Goal: Transaction & Acquisition: Purchase product/service

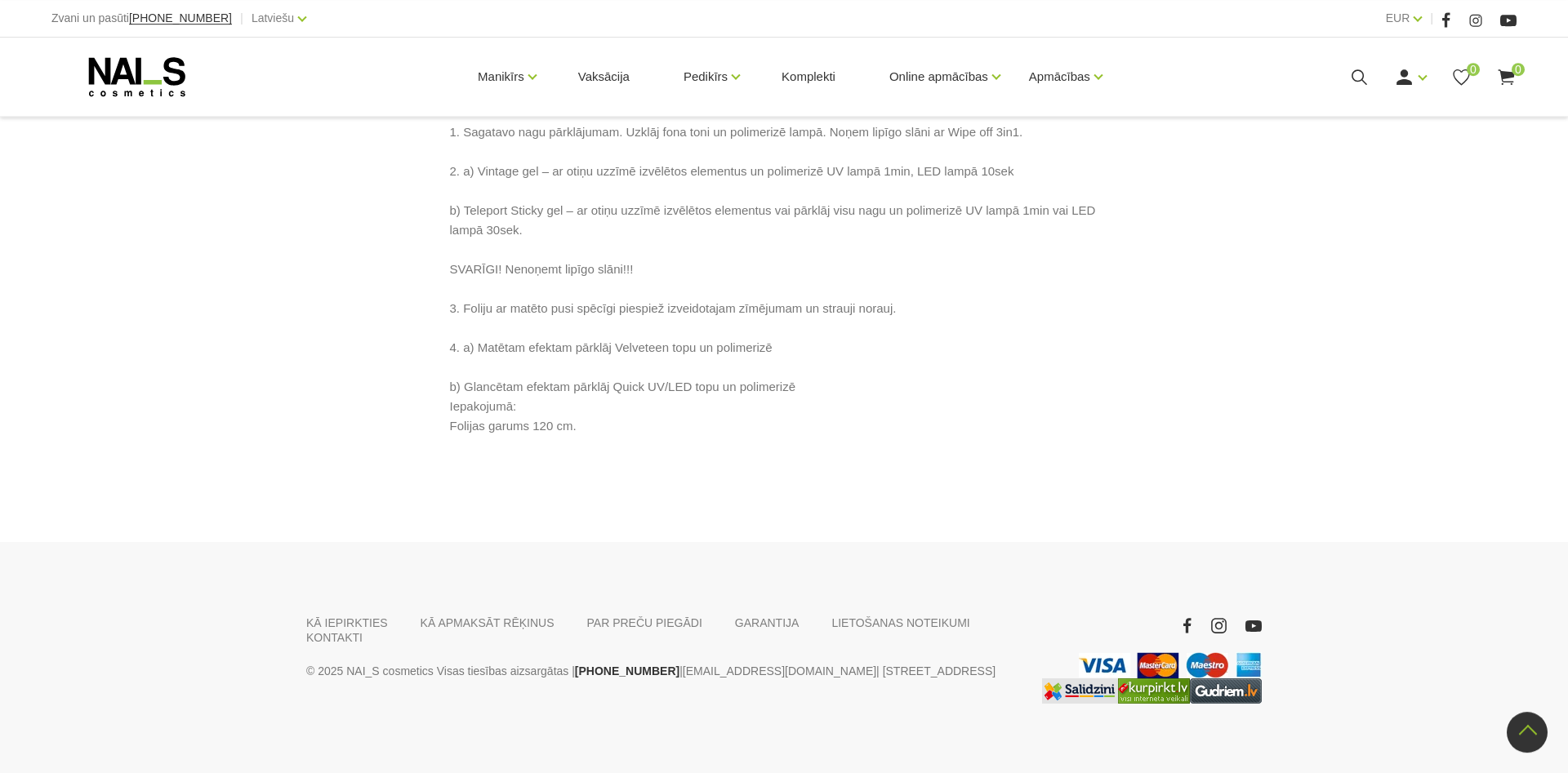
scroll to position [999, 0]
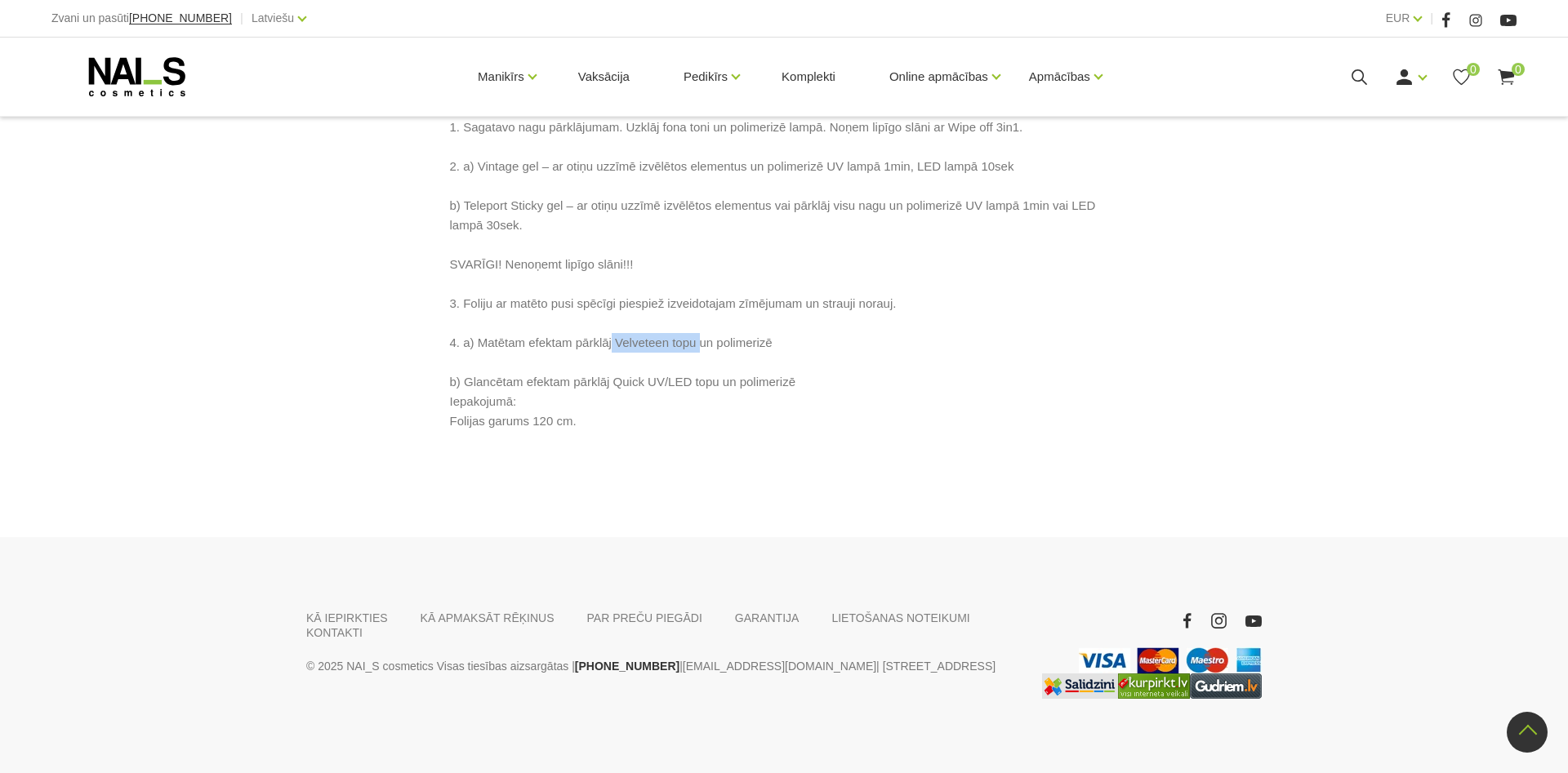
drag, startPoint x: 612, startPoint y: 340, endPoint x: 700, endPoint y: 342, distance: 88.0
click at [700, 342] on p "Dizaina folija Folija dizaina veidošanai. Piemērota gan modelētiem nagiem, gan …" at bounding box center [785, 196] width 669 height 470
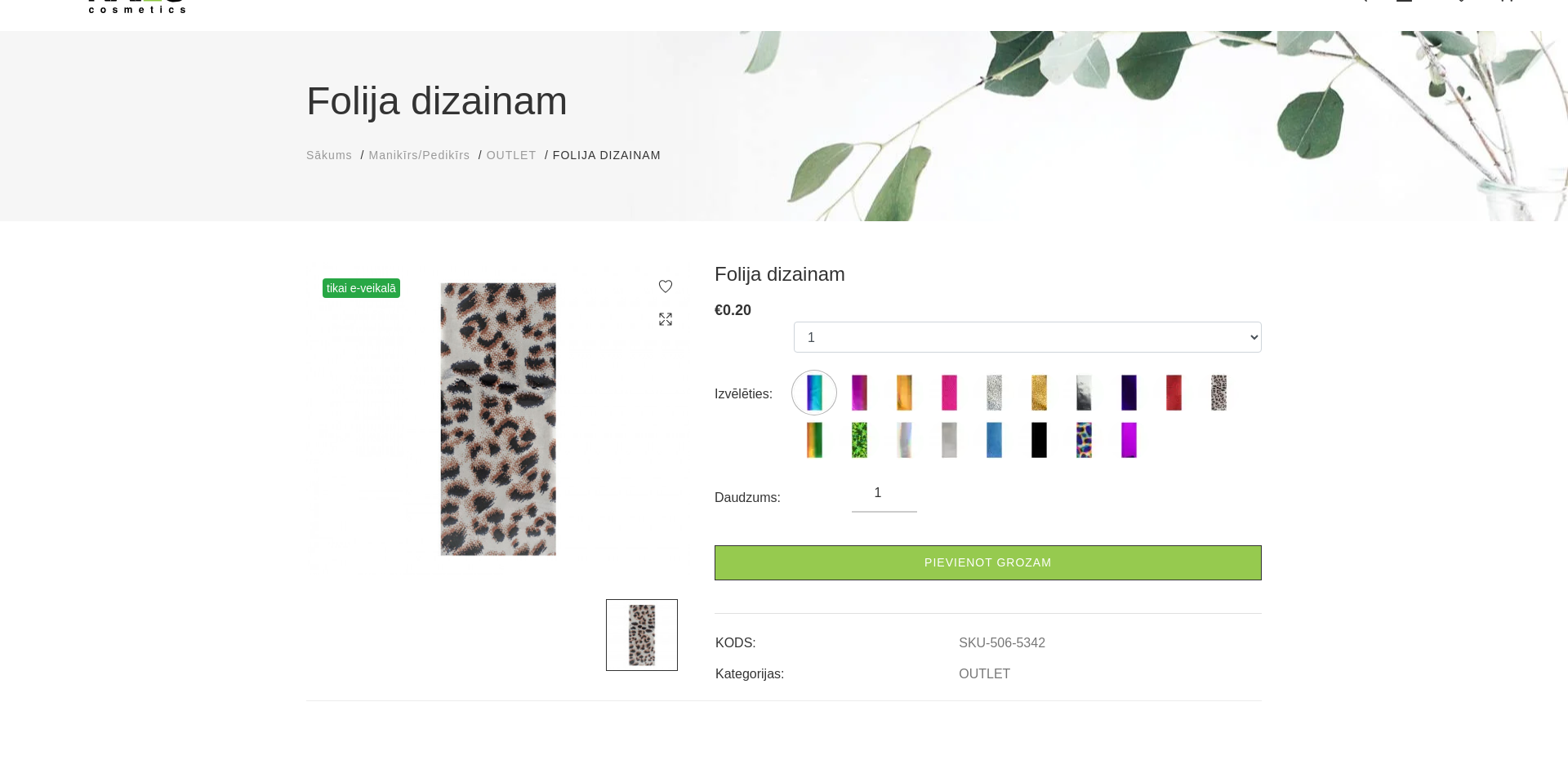
scroll to position [0, 0]
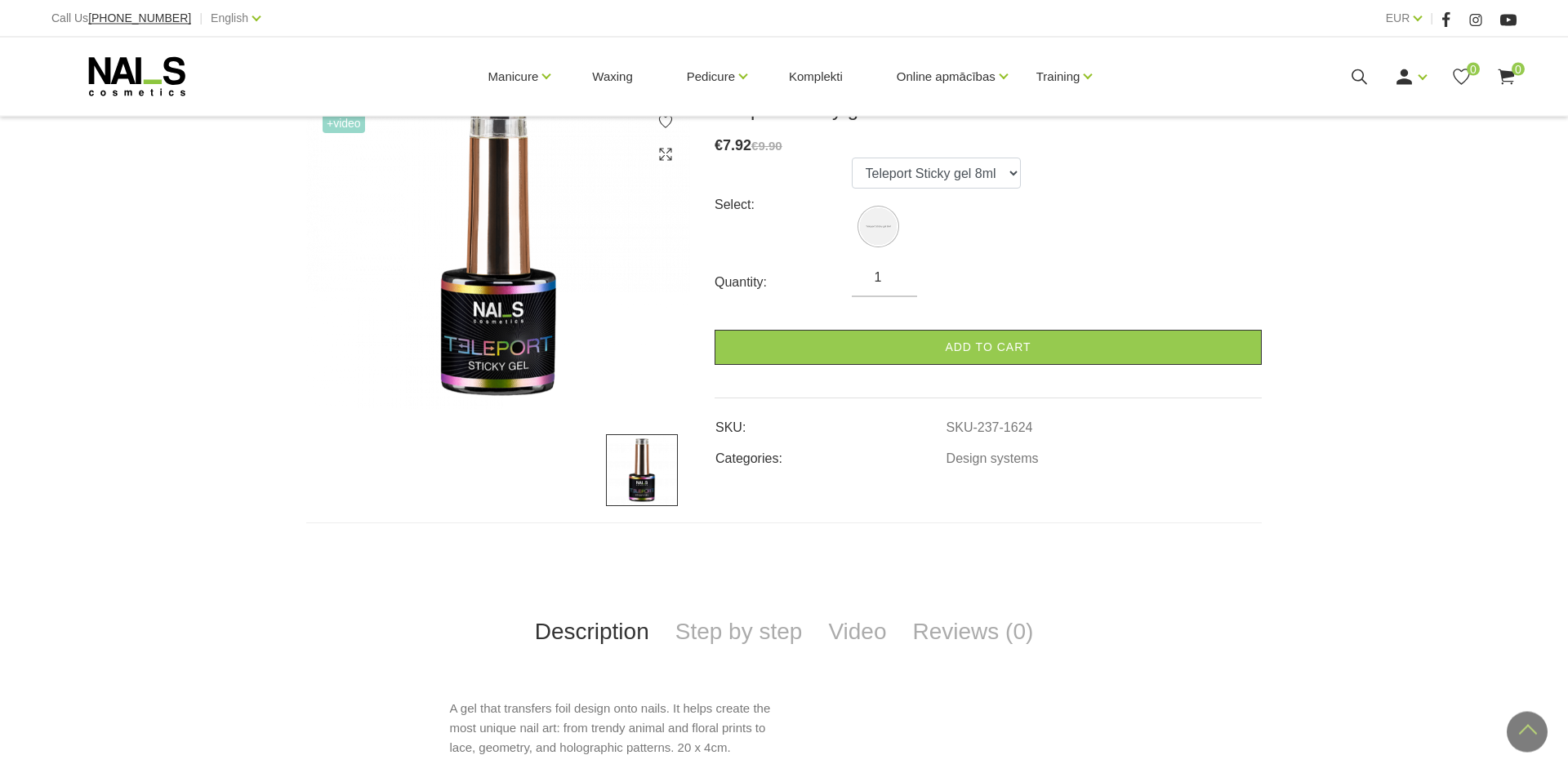
scroll to position [166, 0]
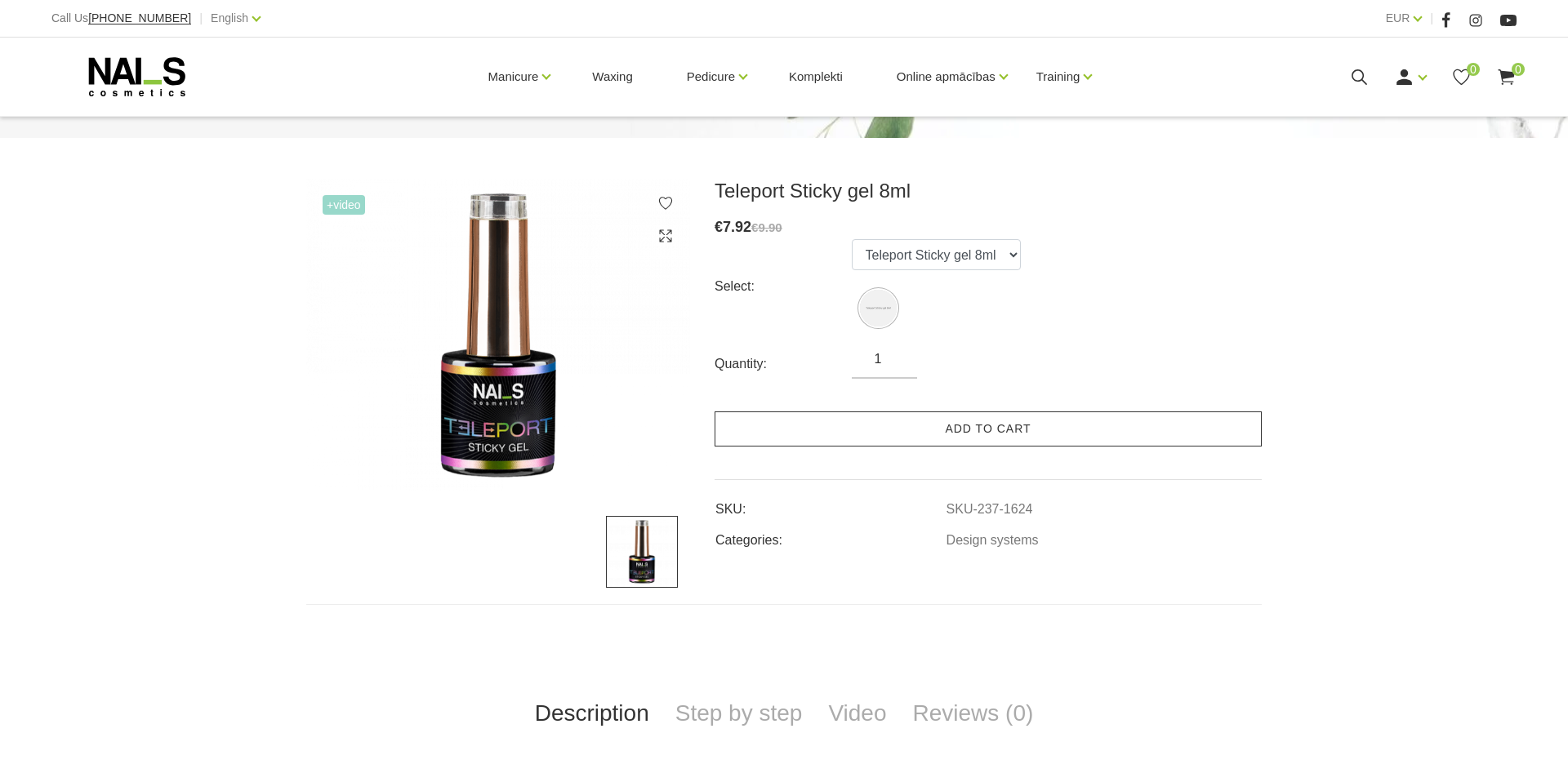
click at [817, 433] on link "Add to cart" at bounding box center [988, 429] width 547 height 35
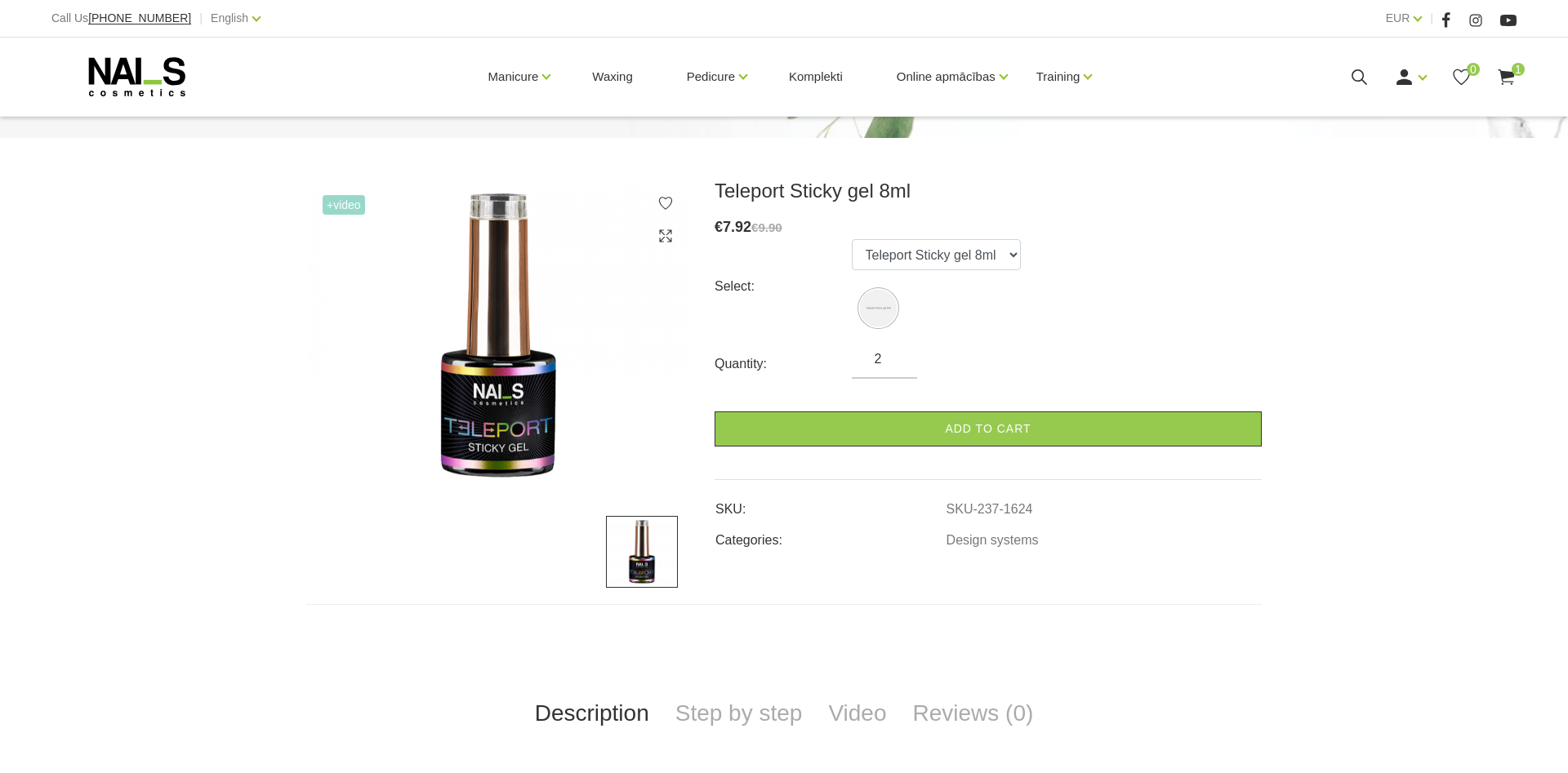
type input "2"
click at [898, 355] on input "2" at bounding box center [884, 359] width 65 height 20
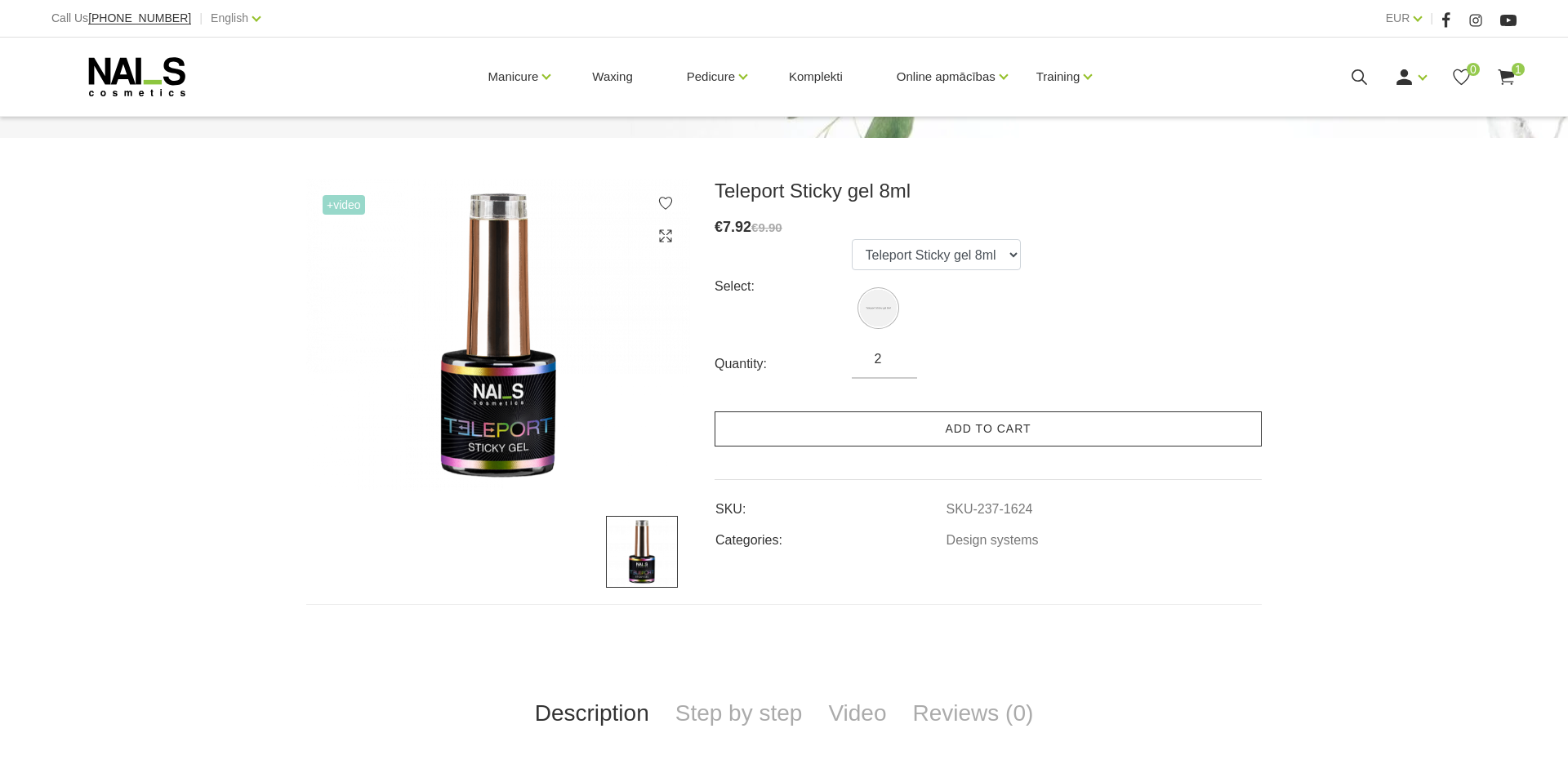
click at [911, 431] on link "Add to cart" at bounding box center [988, 429] width 547 height 35
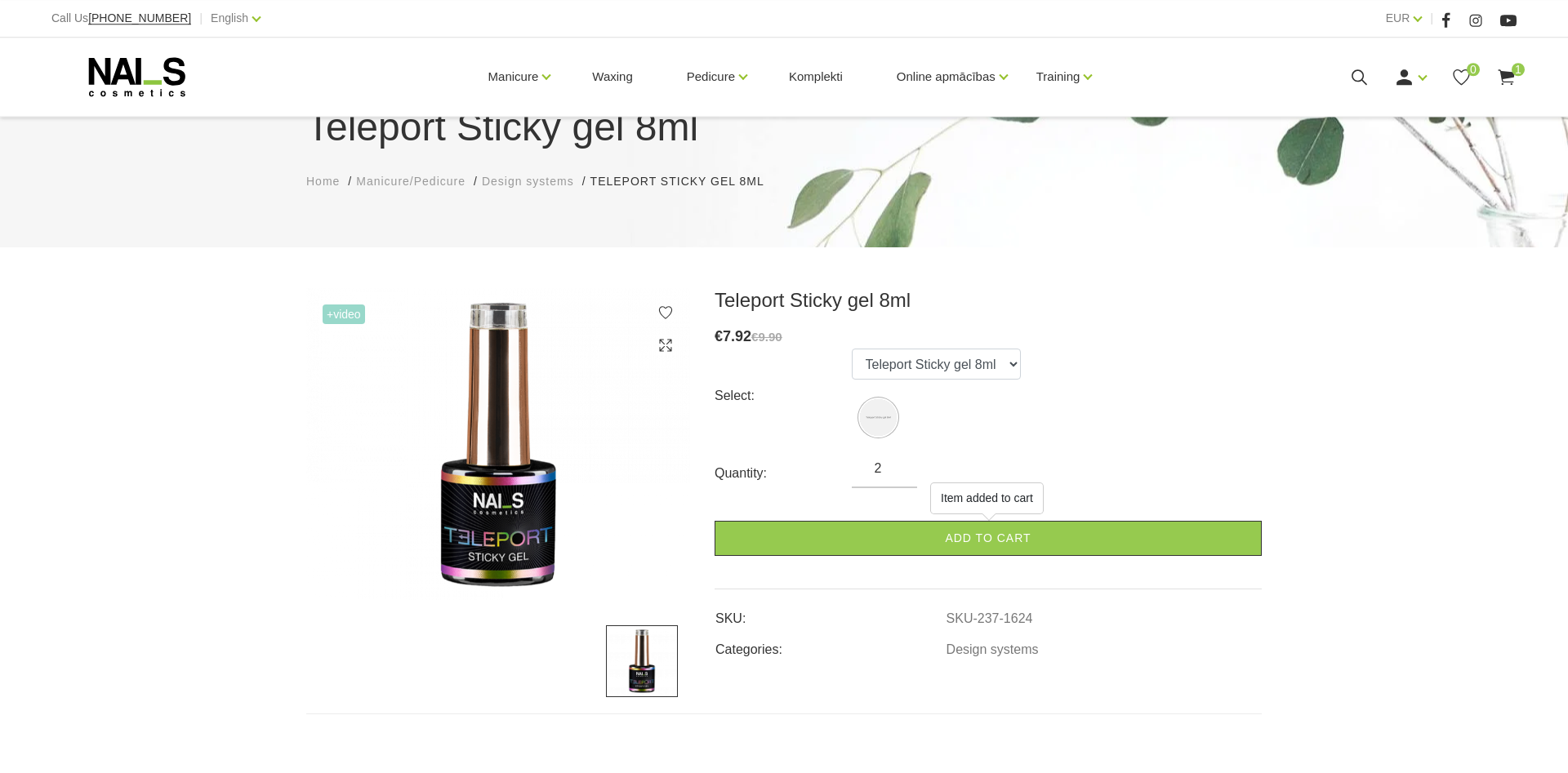
scroll to position [0, 0]
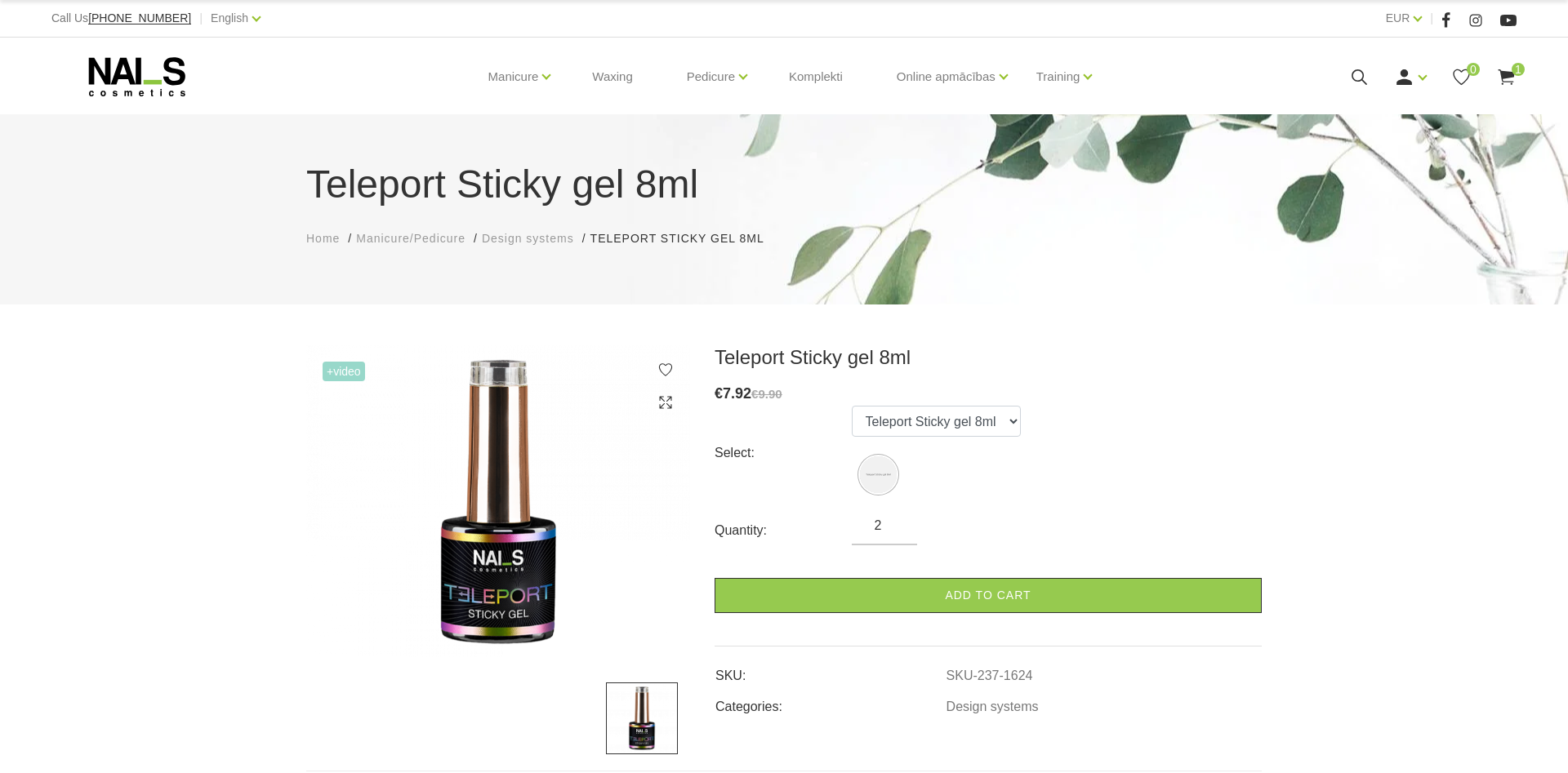
click at [1497, 84] on icon at bounding box center [1506, 77] width 21 height 21
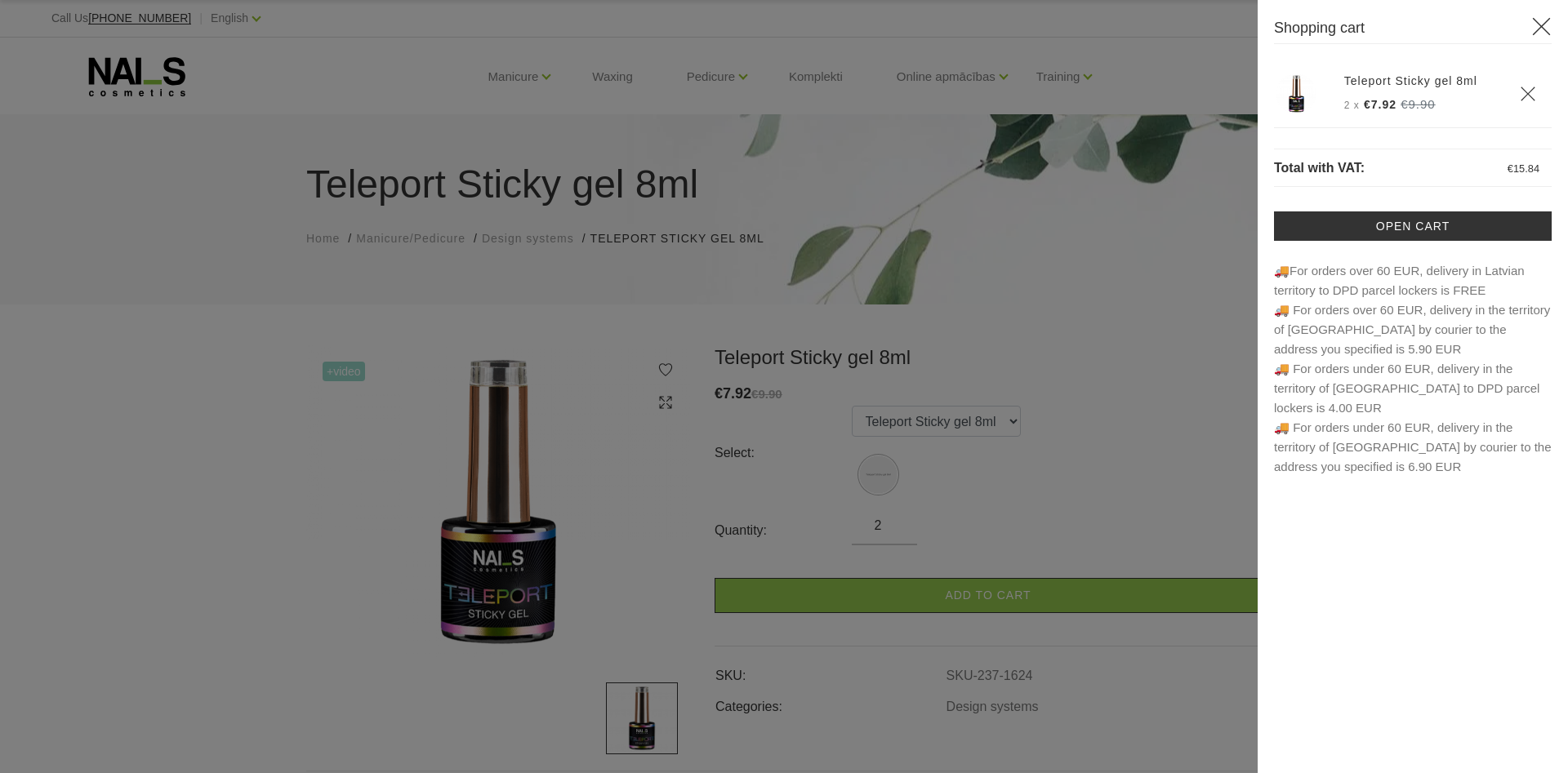
click at [1119, 386] on div at bounding box center [784, 386] width 1568 height 773
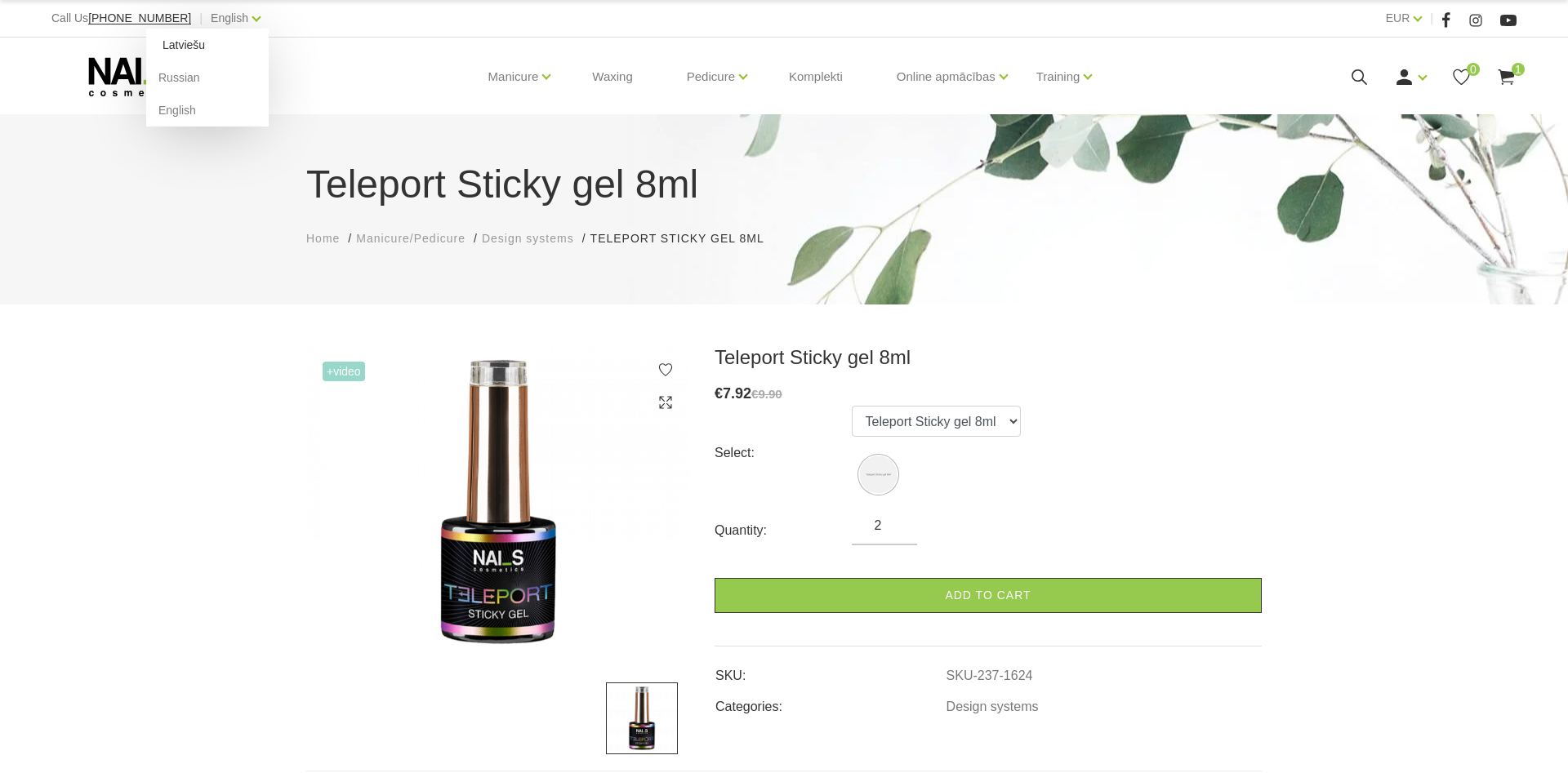
click at [158, 50] on link "Latviešu" at bounding box center [208, 45] width 123 height 32
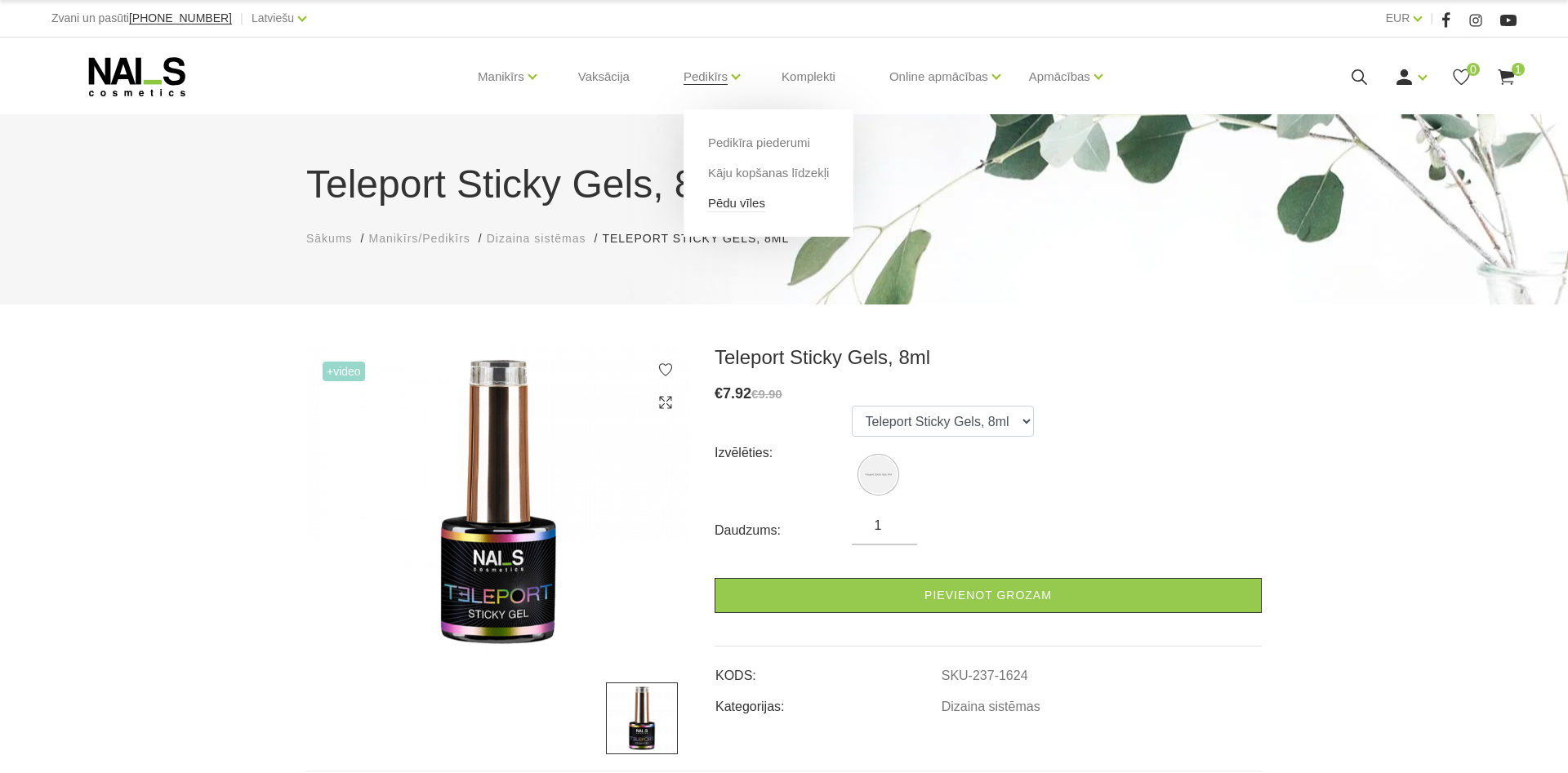
click at [726, 204] on link "Pēdu vīles" at bounding box center [736, 204] width 57 height 18
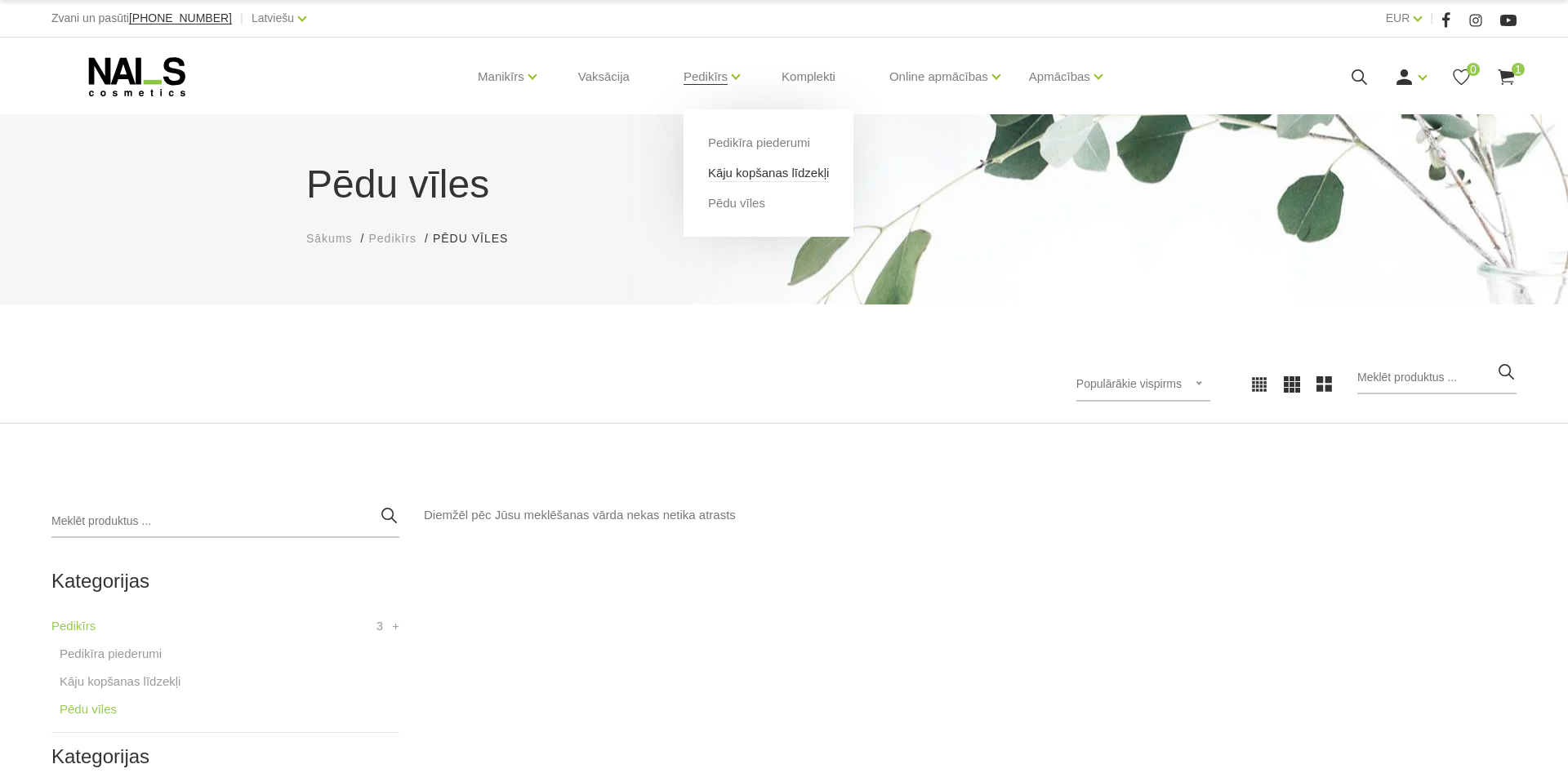
click at [718, 176] on link "Kāju kopšanas līdzekļi" at bounding box center [768, 173] width 121 height 18
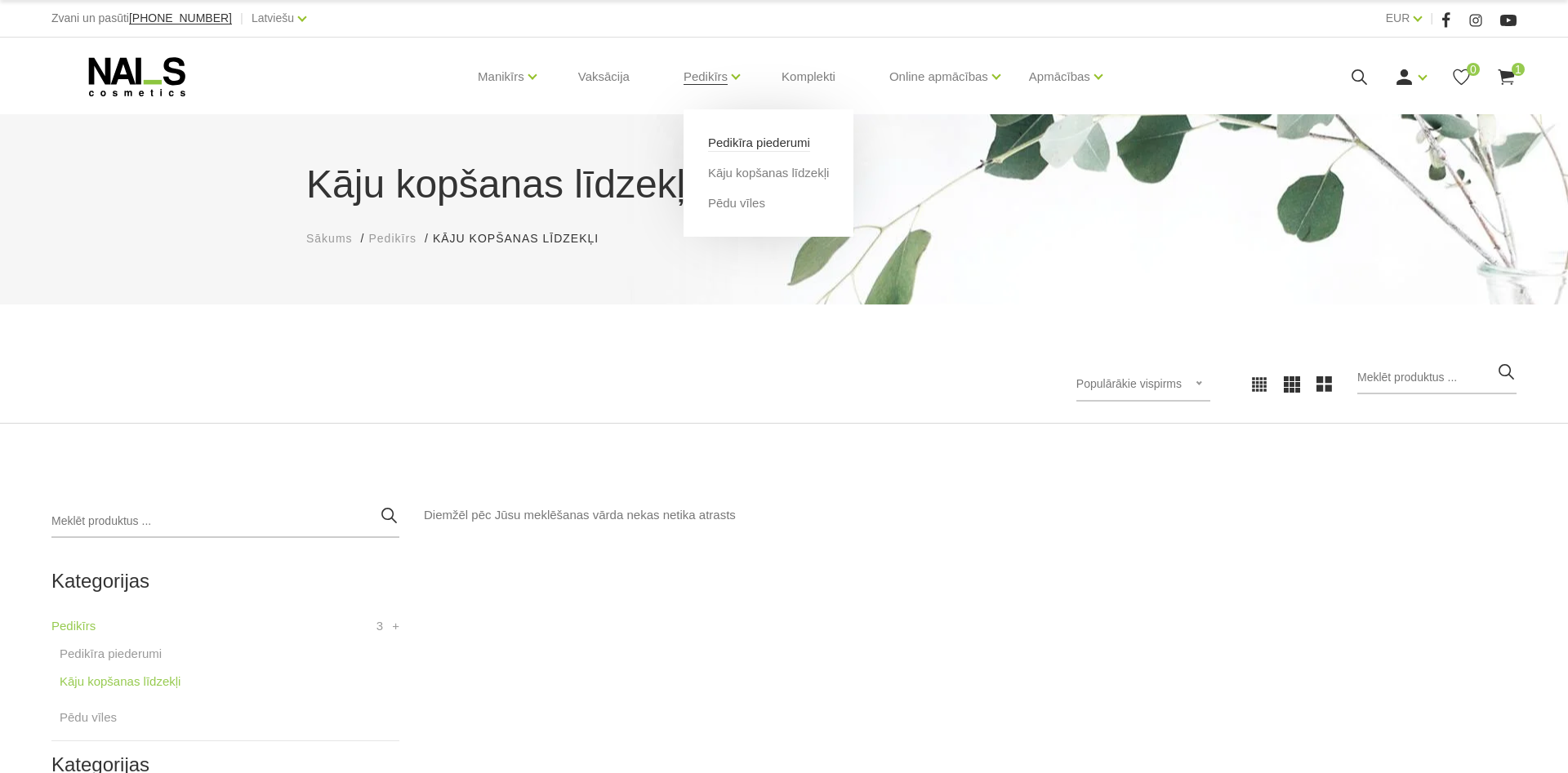
click at [730, 144] on link "Pedikīra piederumi" at bounding box center [758, 143] width 102 height 18
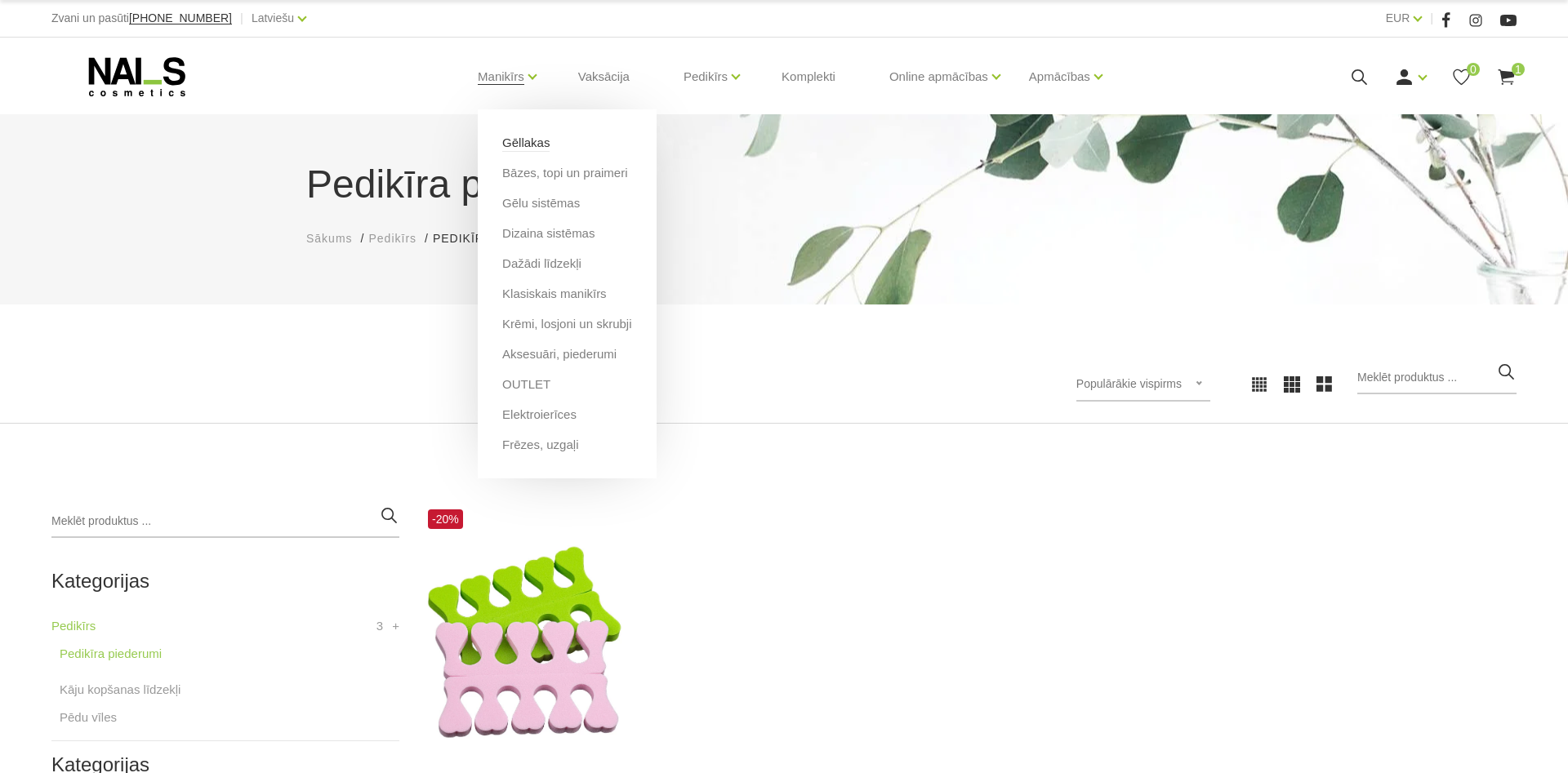
click at [527, 142] on link "Gēllakas" at bounding box center [526, 143] width 47 height 18
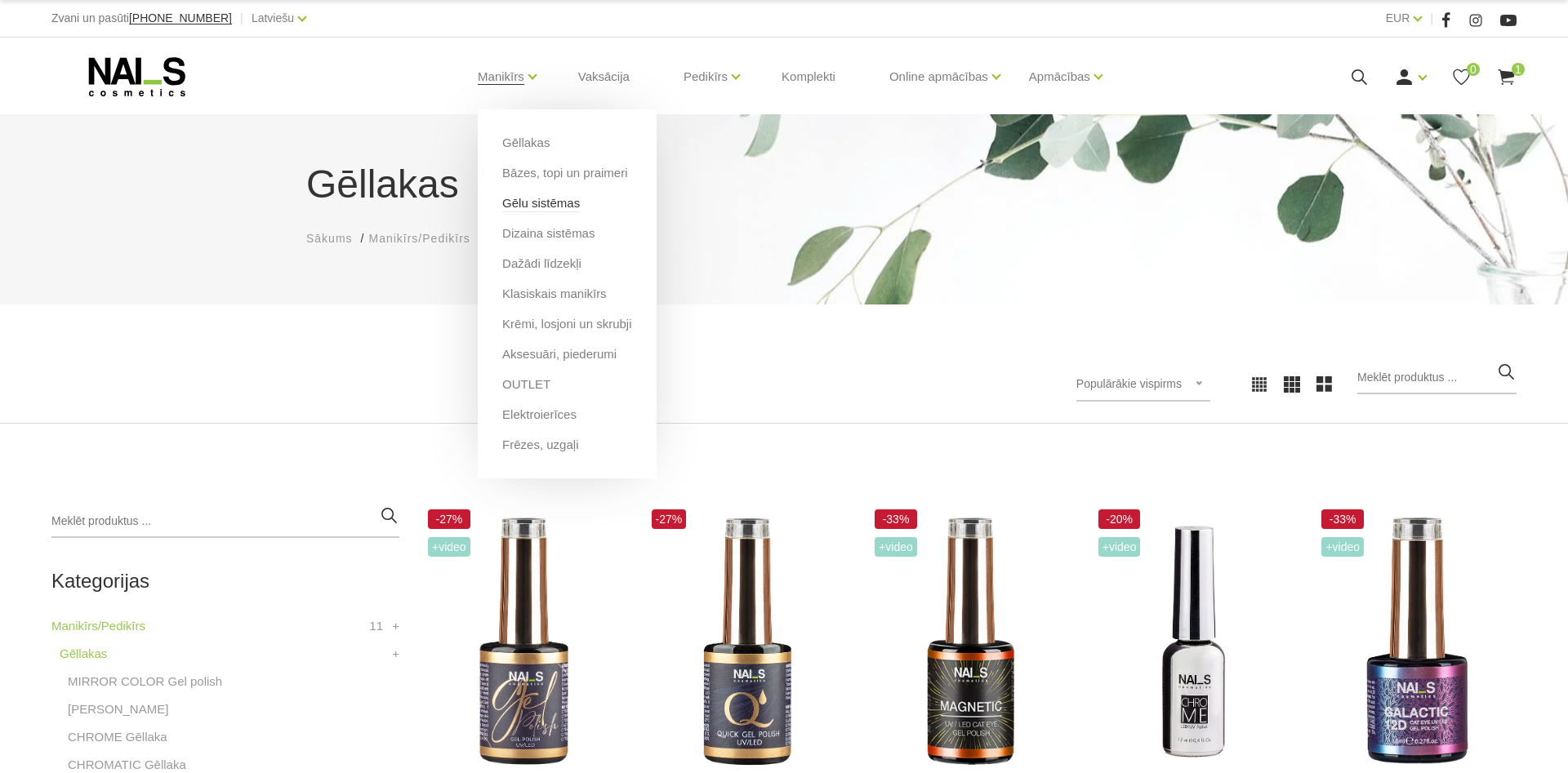
click at [541, 209] on link "Gēlu sistēmas" at bounding box center [541, 204] width 78 height 18
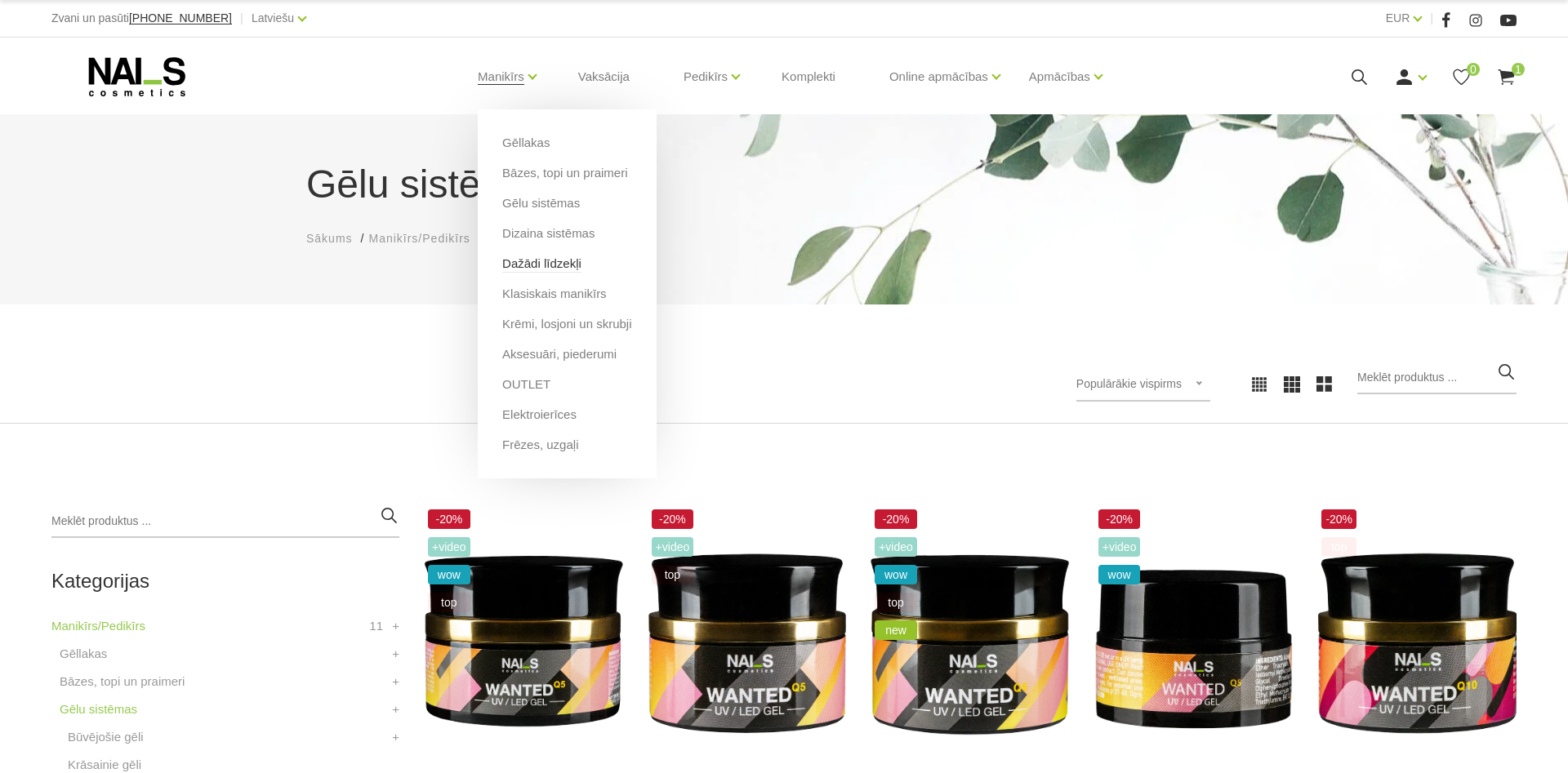
click at [542, 266] on link "Dažādi līdzekļi" at bounding box center [542, 264] width 79 height 18
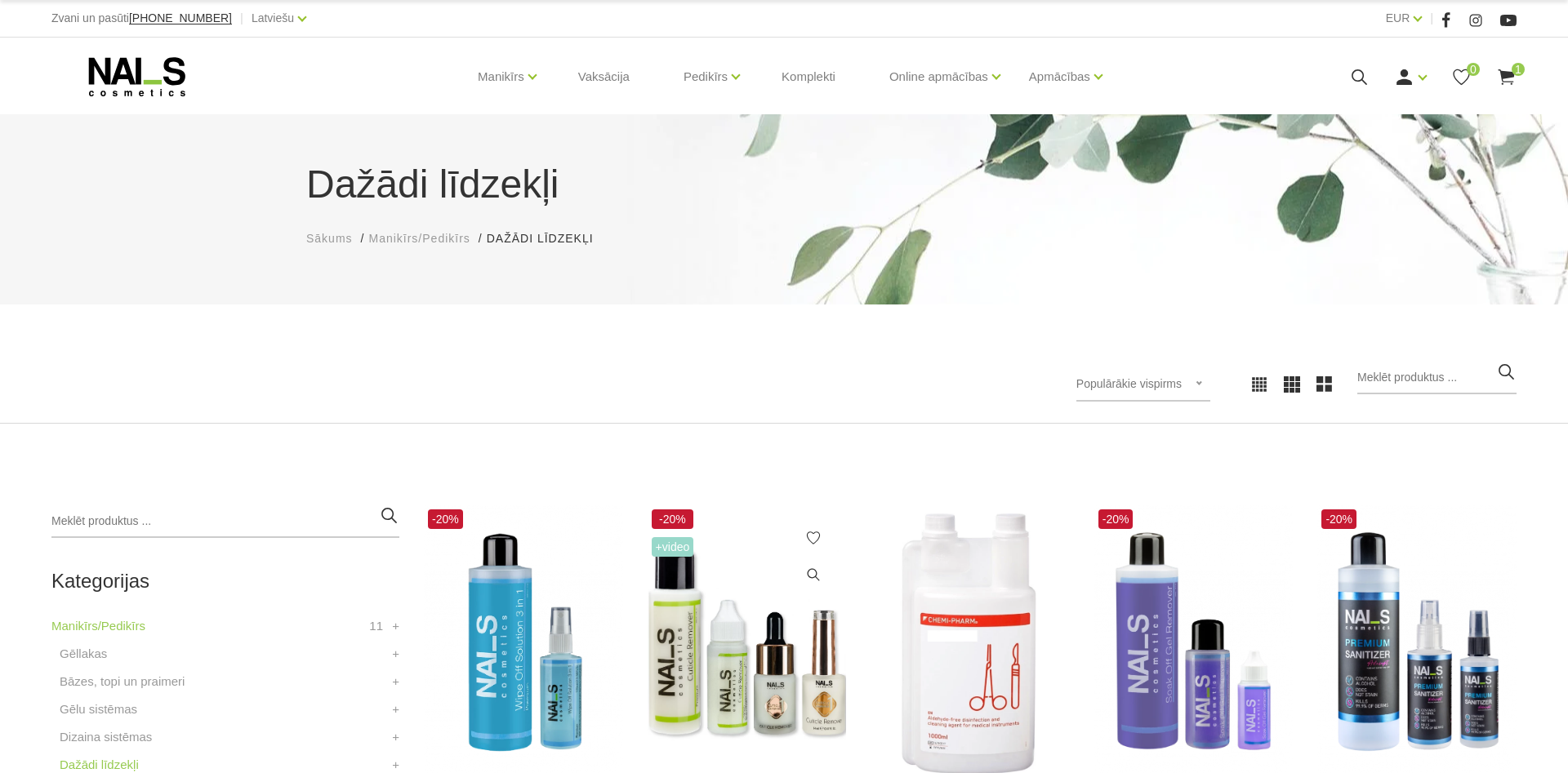
scroll to position [416, 0]
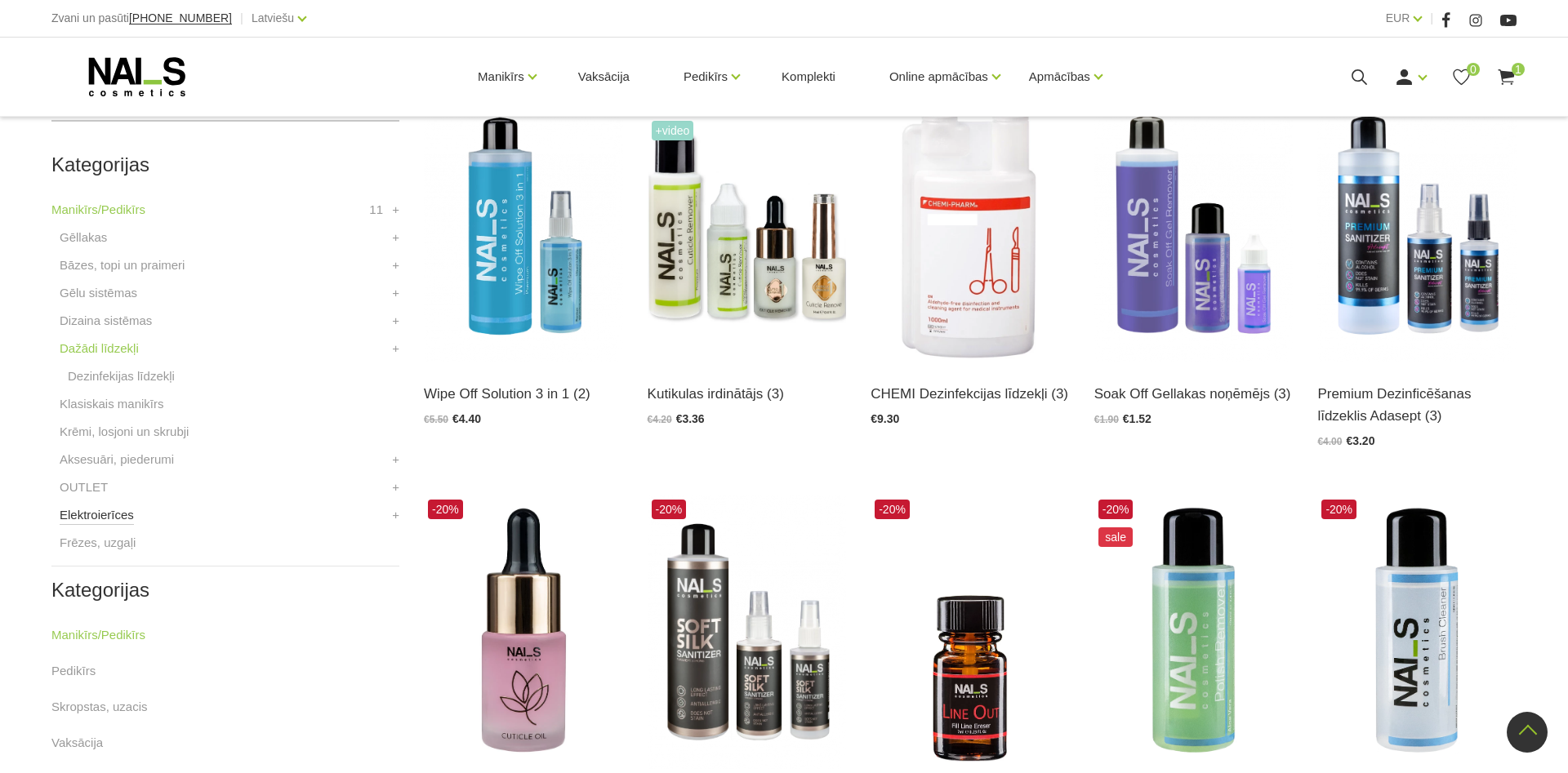
click at [109, 519] on link "Elektroierīces" at bounding box center [97, 516] width 75 height 20
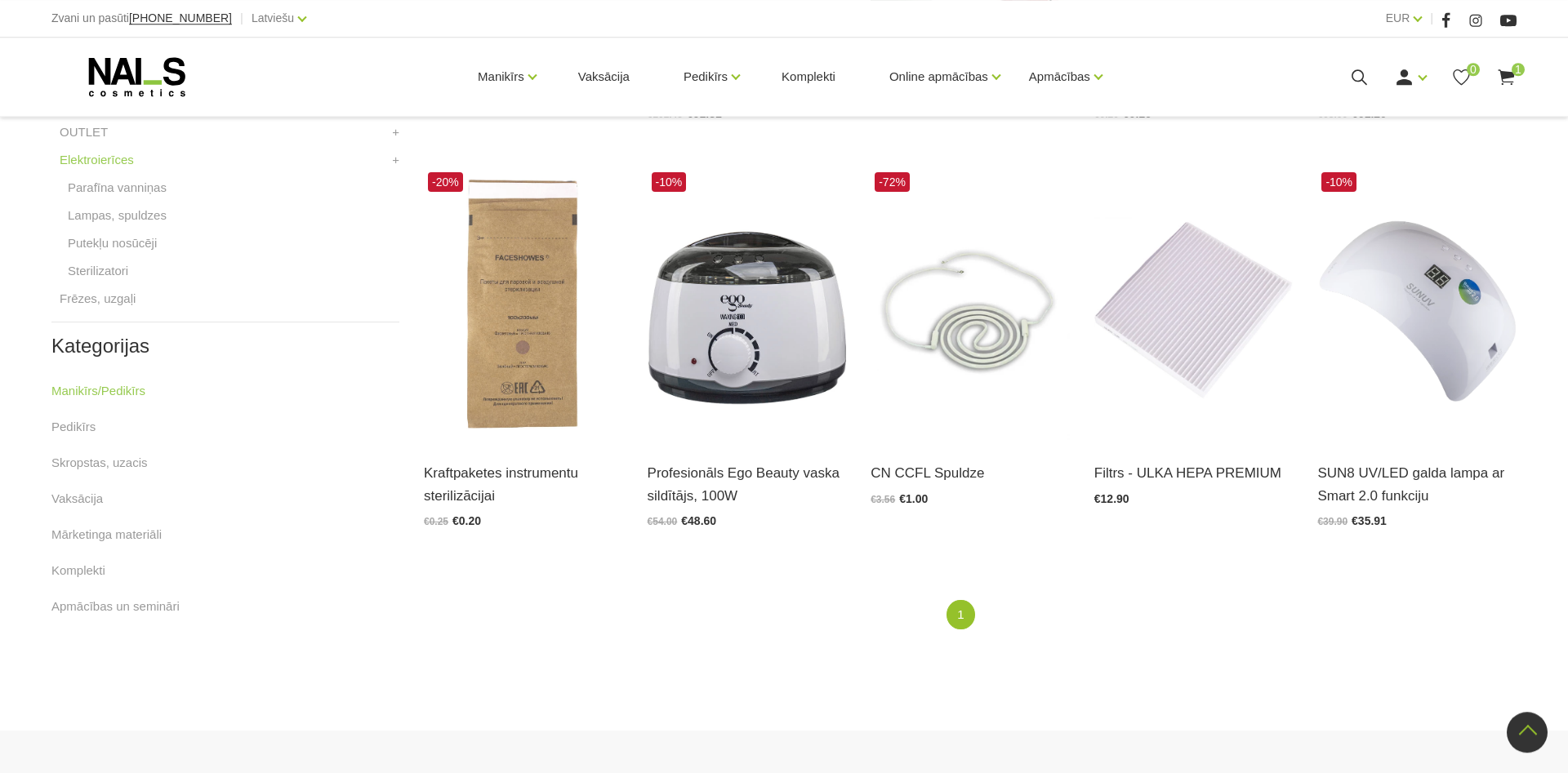
scroll to position [833, 0]
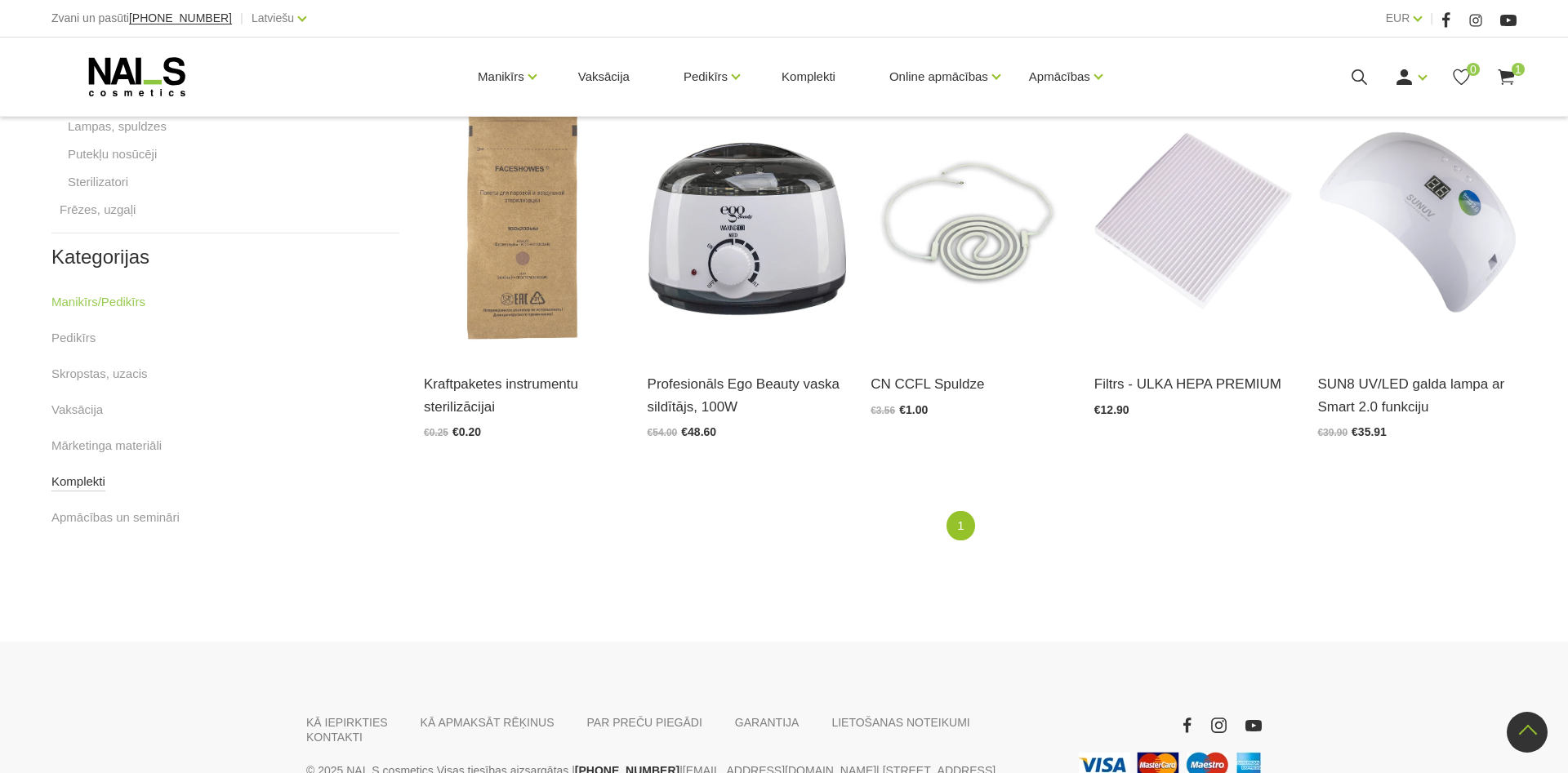
click at [65, 481] on link "Komplekti" at bounding box center [78, 482] width 54 height 20
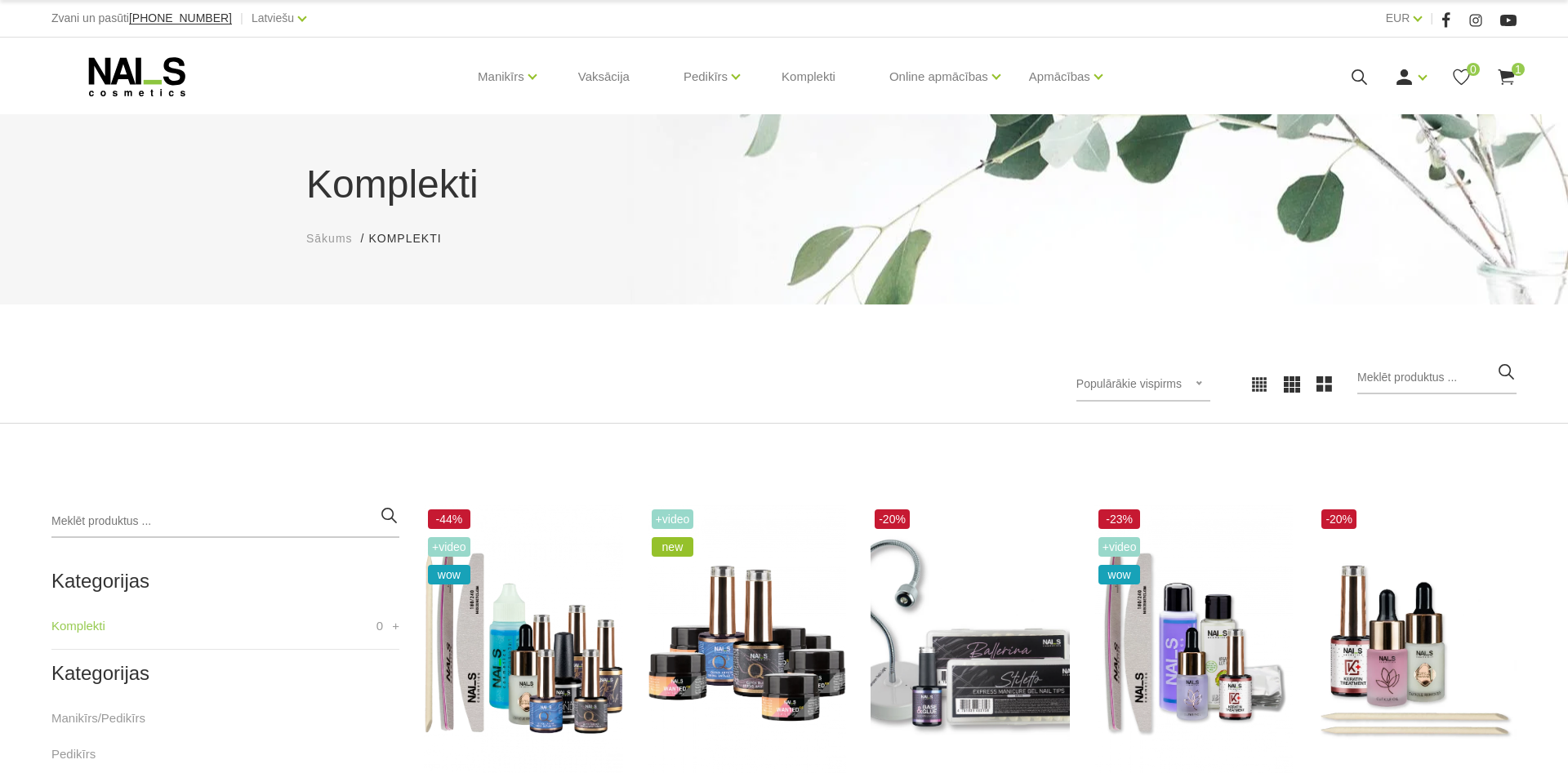
click at [1506, 85] on use at bounding box center [1506, 77] width 17 height 16
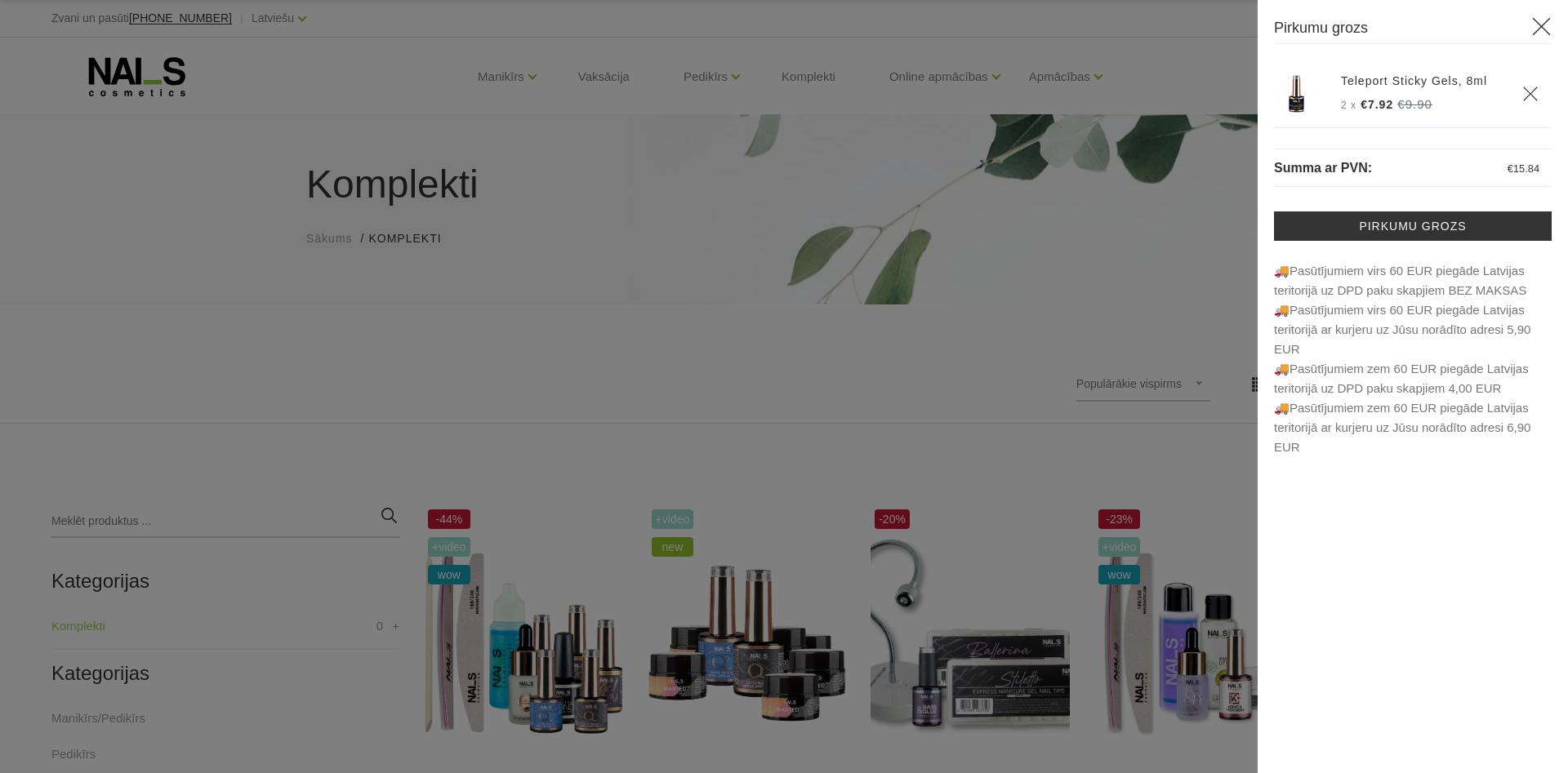
click at [1532, 77] on th at bounding box center [1532, 94] width 39 height 68
click at [1527, 90] on icon "Delete" at bounding box center [1531, 94] width 17 height 17
